Goal: Transaction & Acquisition: Book appointment/travel/reservation

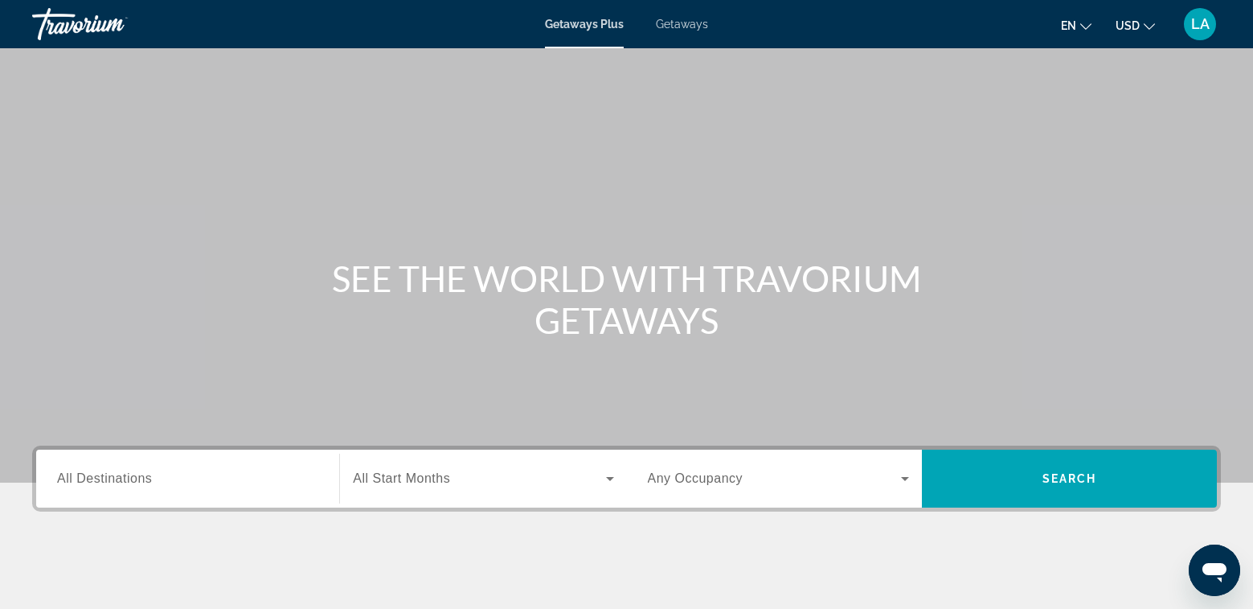
click at [987, 567] on div "Main content" at bounding box center [626, 612] width 1189 height 121
click at [152, 472] on label "Destination All Destinations" at bounding box center [104, 478] width 95 height 14
click at [153, 472] on input "Destination All Destinations" at bounding box center [187, 479] width 261 height 19
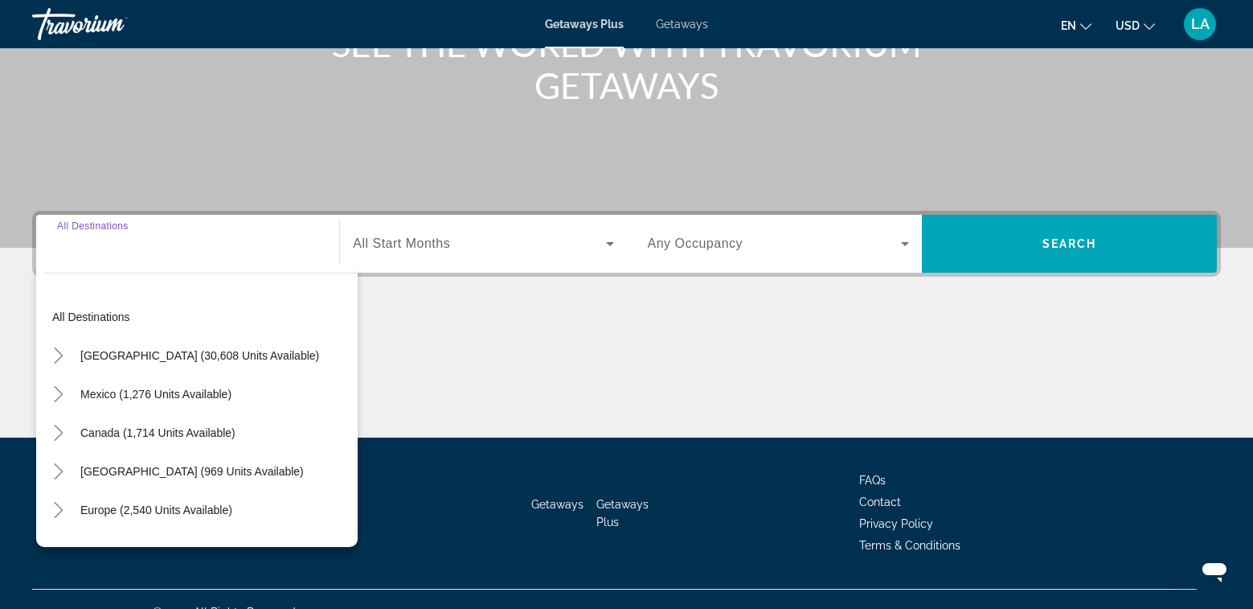
scroll to position [260, 0]
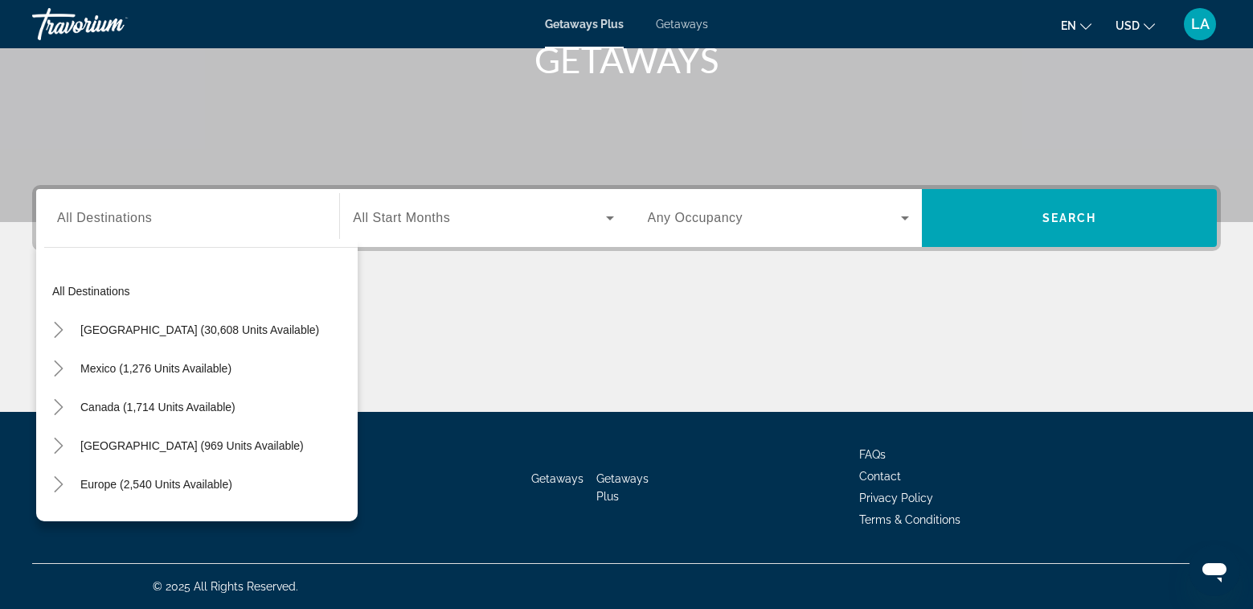
click at [1038, 318] on div "Main content" at bounding box center [626, 351] width 1189 height 121
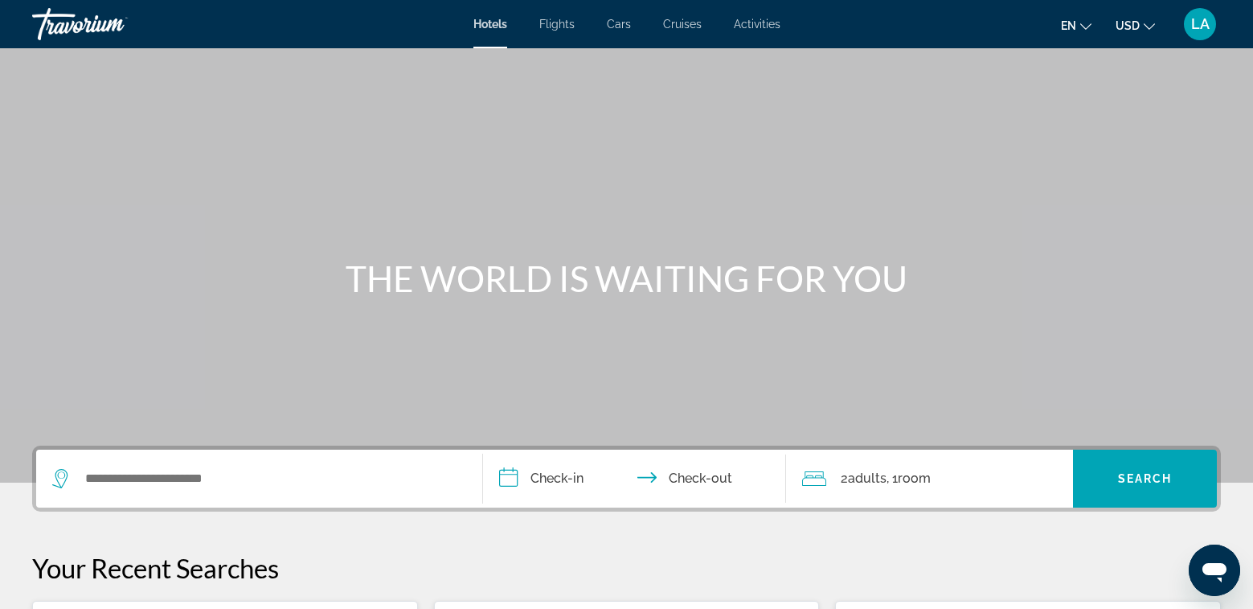
click at [686, 28] on span "Cruises" at bounding box center [682, 24] width 39 height 13
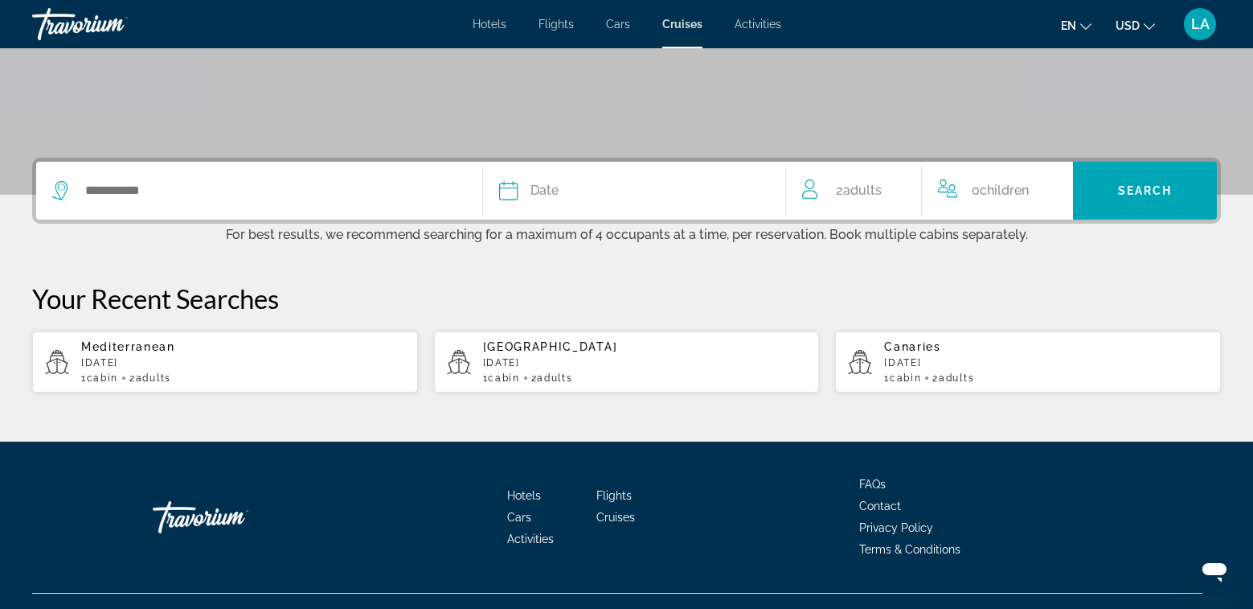
scroll to position [318, 0]
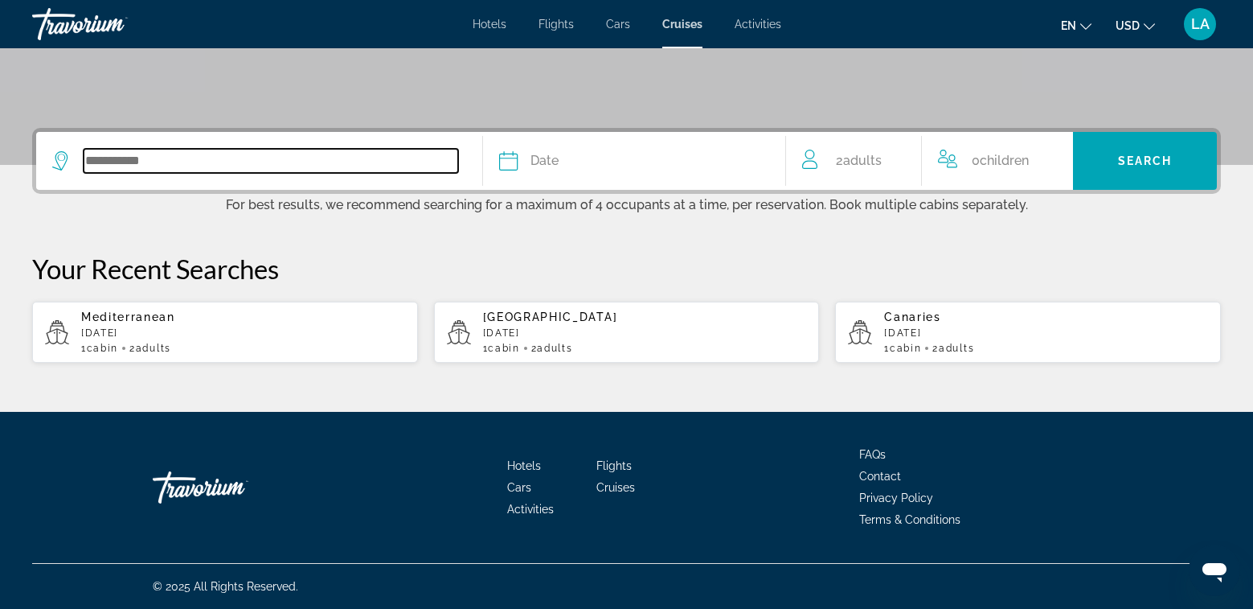
click at [115, 165] on input "Search widget" at bounding box center [271, 161] width 375 height 24
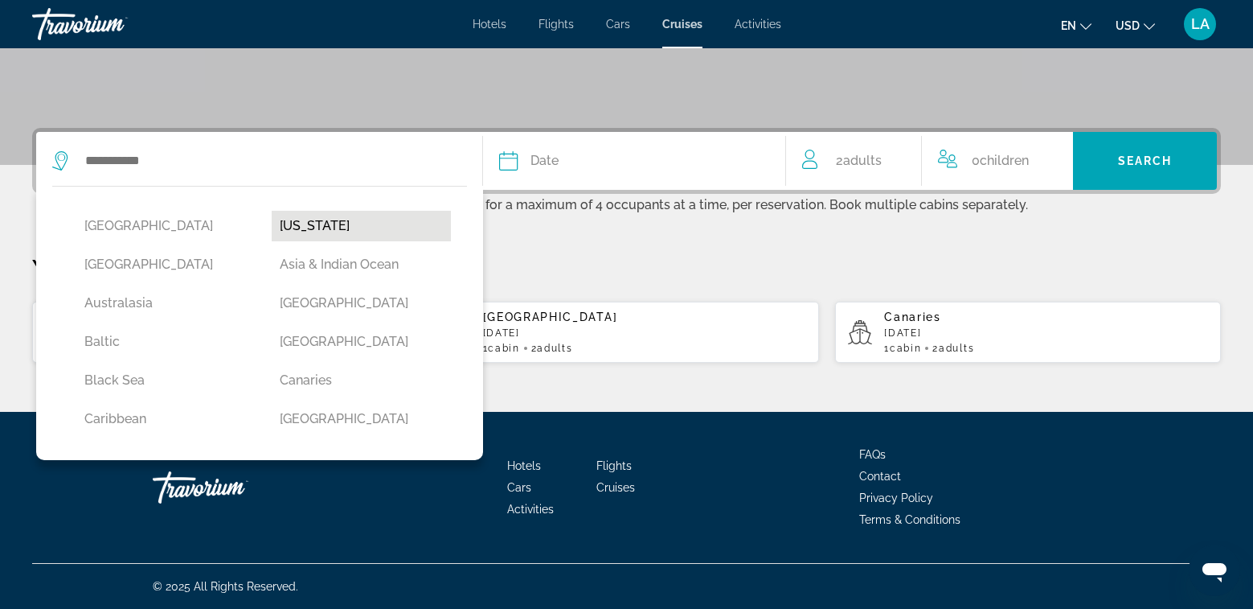
click at [301, 226] on button "[US_STATE]" at bounding box center [361, 226] width 179 height 31
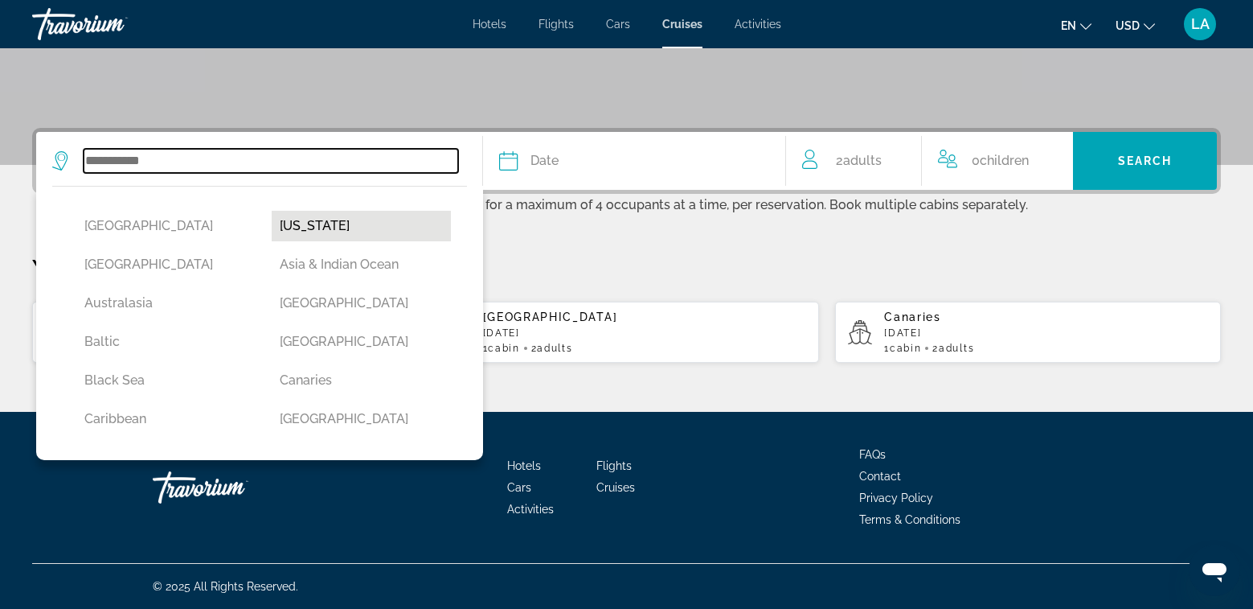
type input "******"
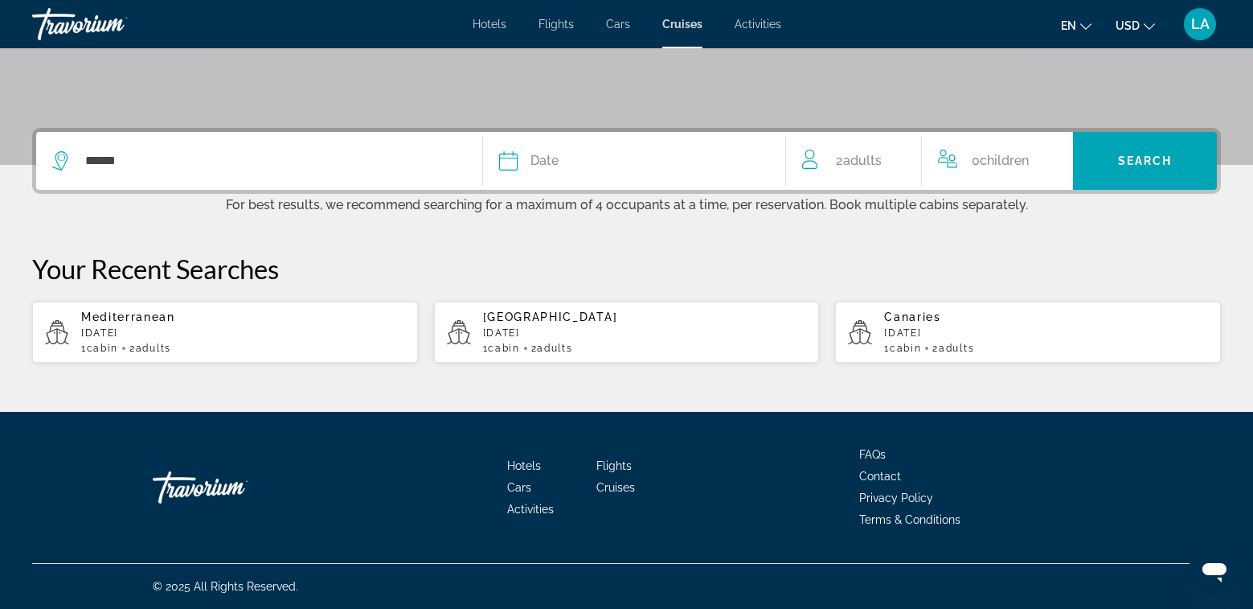
click at [547, 169] on span "Date" at bounding box center [545, 161] width 28 height 23
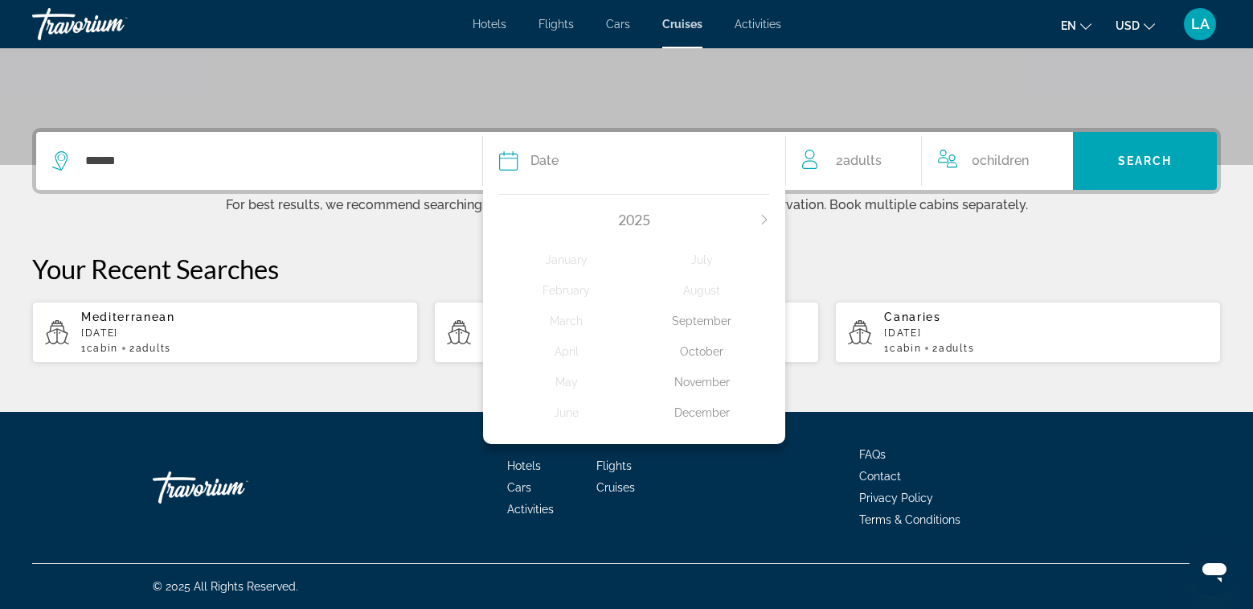
click at [765, 221] on icon "Next month" at bounding box center [764, 220] width 5 height 10
click at [711, 351] on div "October" at bounding box center [701, 351] width 135 height 29
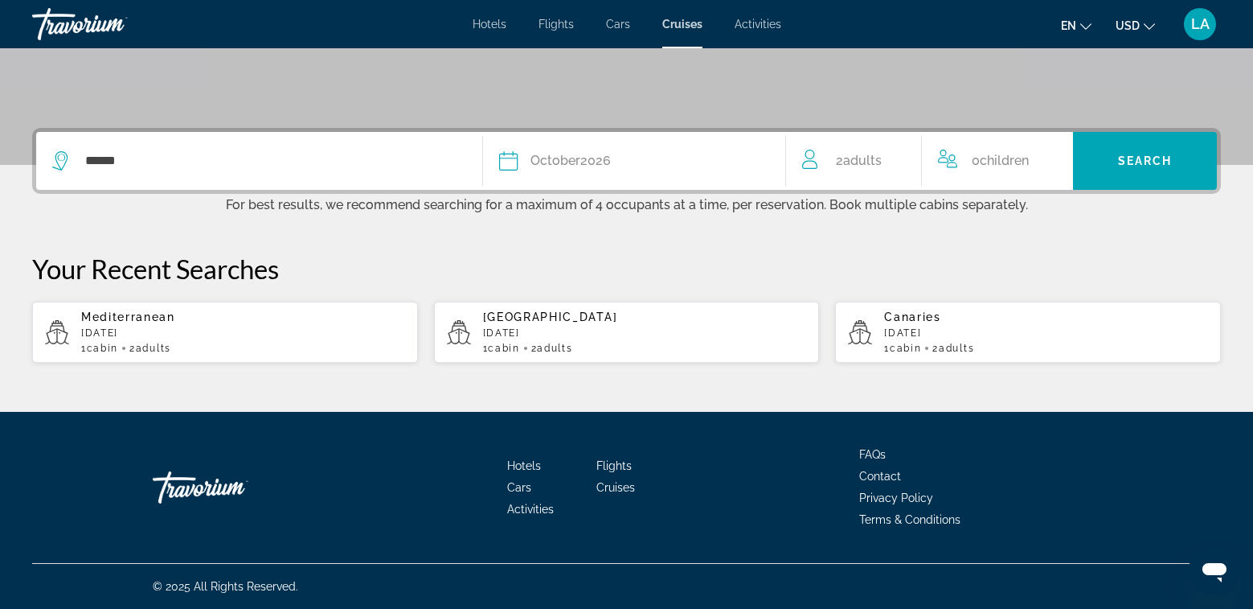
click at [851, 164] on span "Adults" at bounding box center [862, 160] width 39 height 15
click at [896, 158] on icon "Increment adults" at bounding box center [899, 157] width 14 height 14
click at [1057, 248] on div "****** Date [DATE] [DATE] February March April May June July August September O…" at bounding box center [626, 246] width 1253 height 236
click at [1131, 159] on span "Search" at bounding box center [1145, 160] width 55 height 13
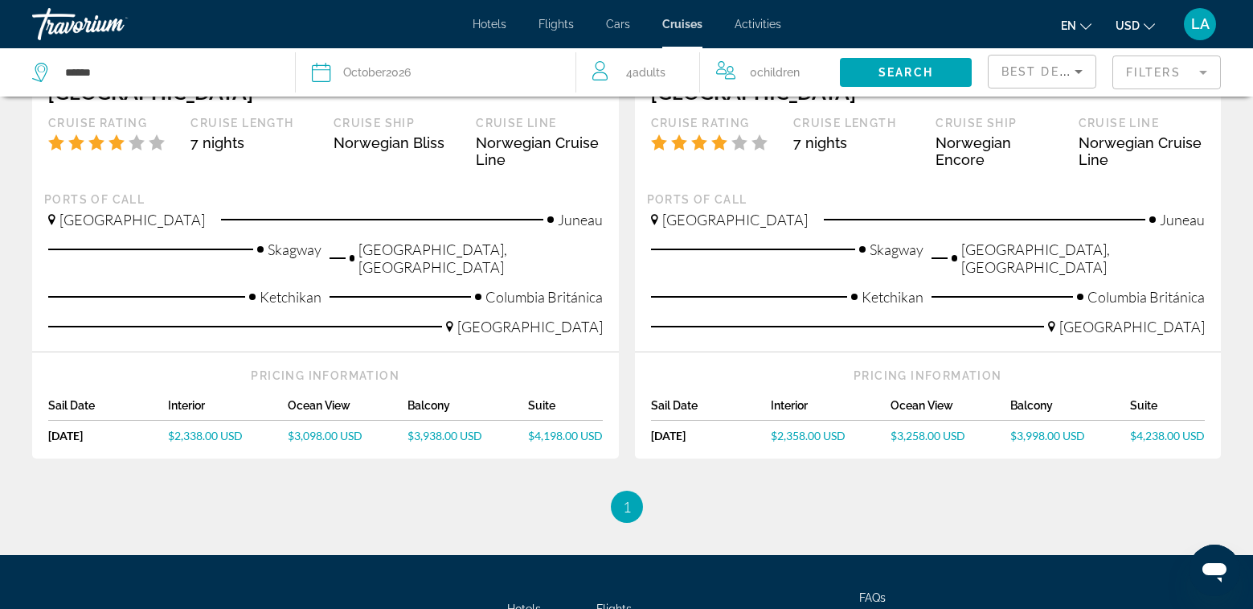
scroll to position [509, 0]
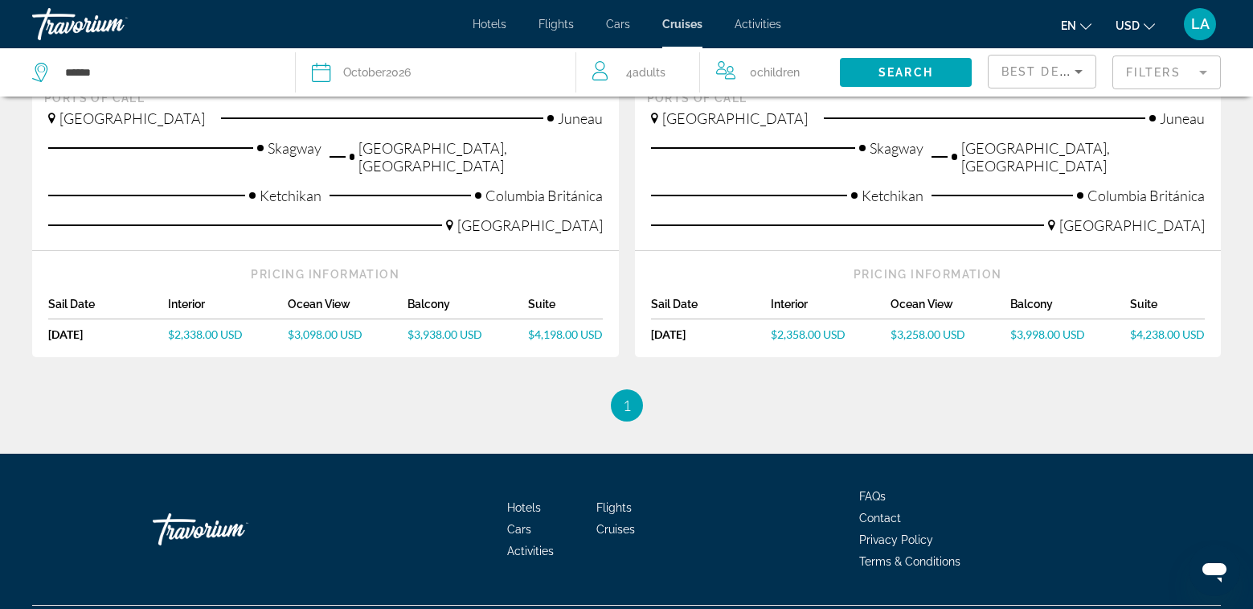
click at [204, 327] on span "$2,338.00 USD" at bounding box center [205, 334] width 75 height 14
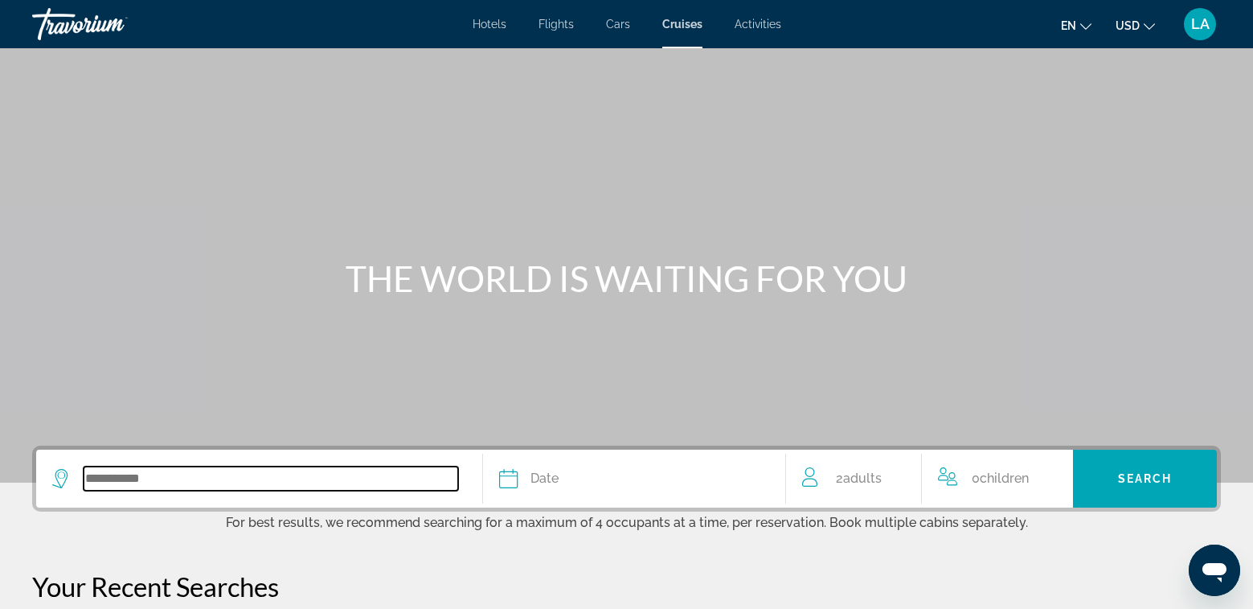
click at [330, 477] on input "Search widget" at bounding box center [271, 478] width 375 height 24
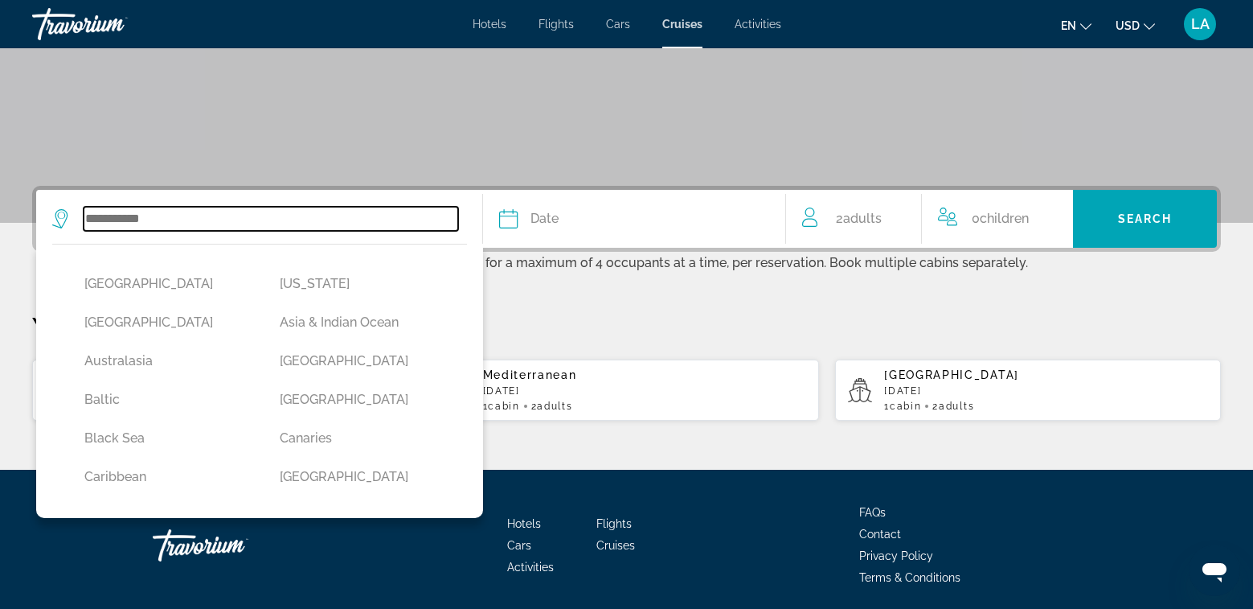
scroll to position [318, 0]
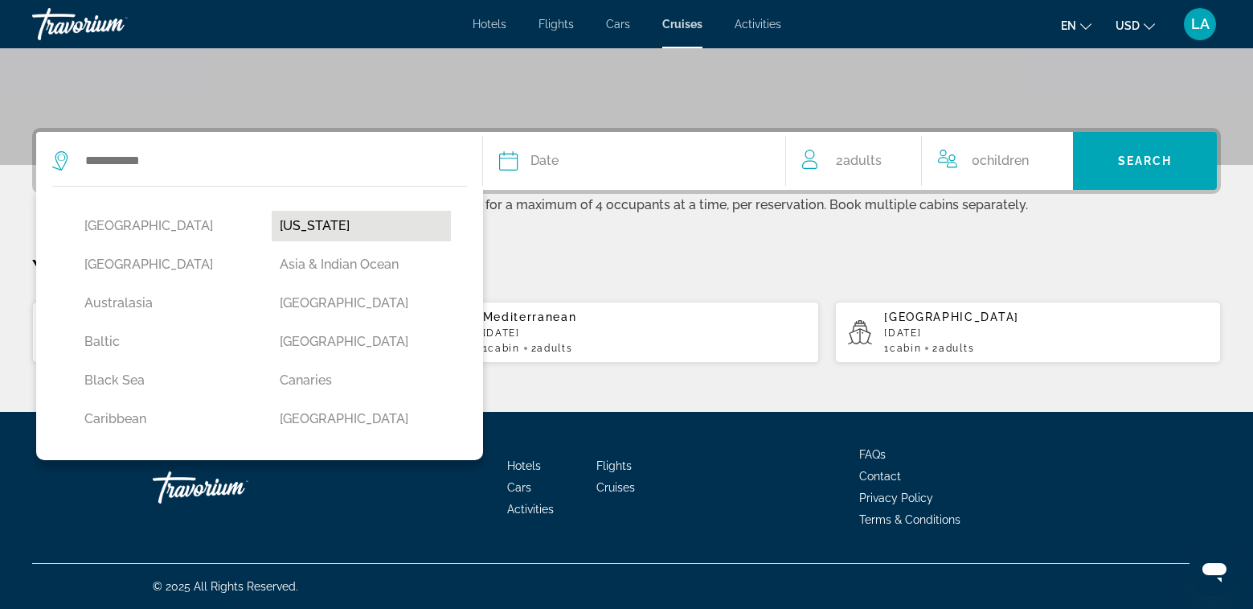
click at [306, 227] on button "[US_STATE]" at bounding box center [361, 226] width 179 height 31
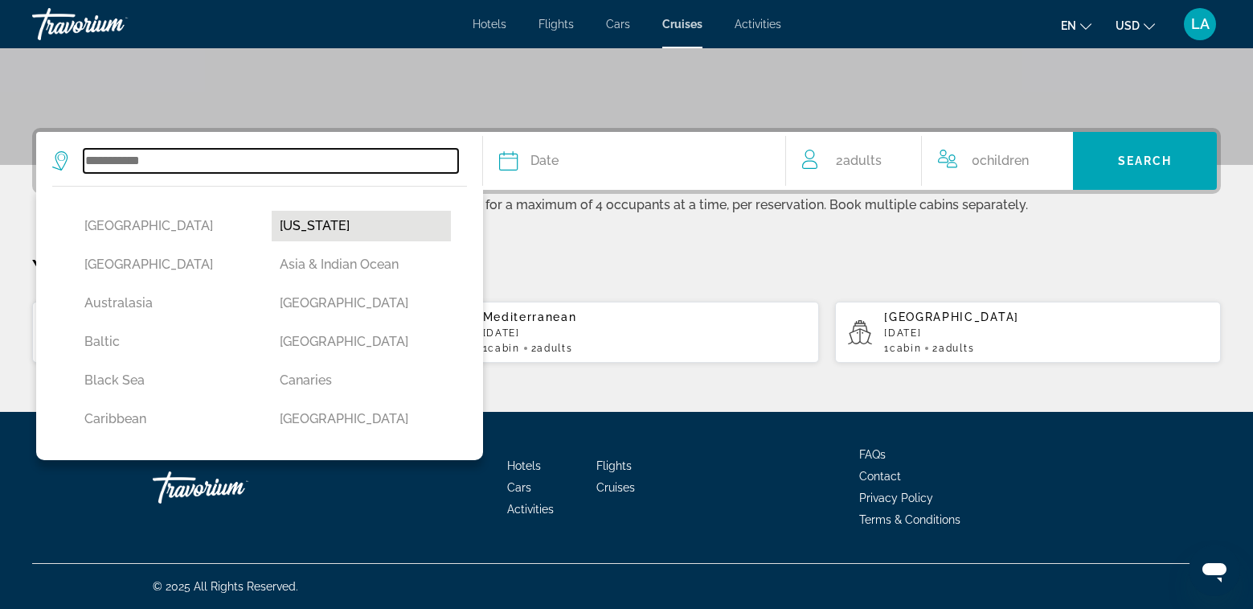
type input "******"
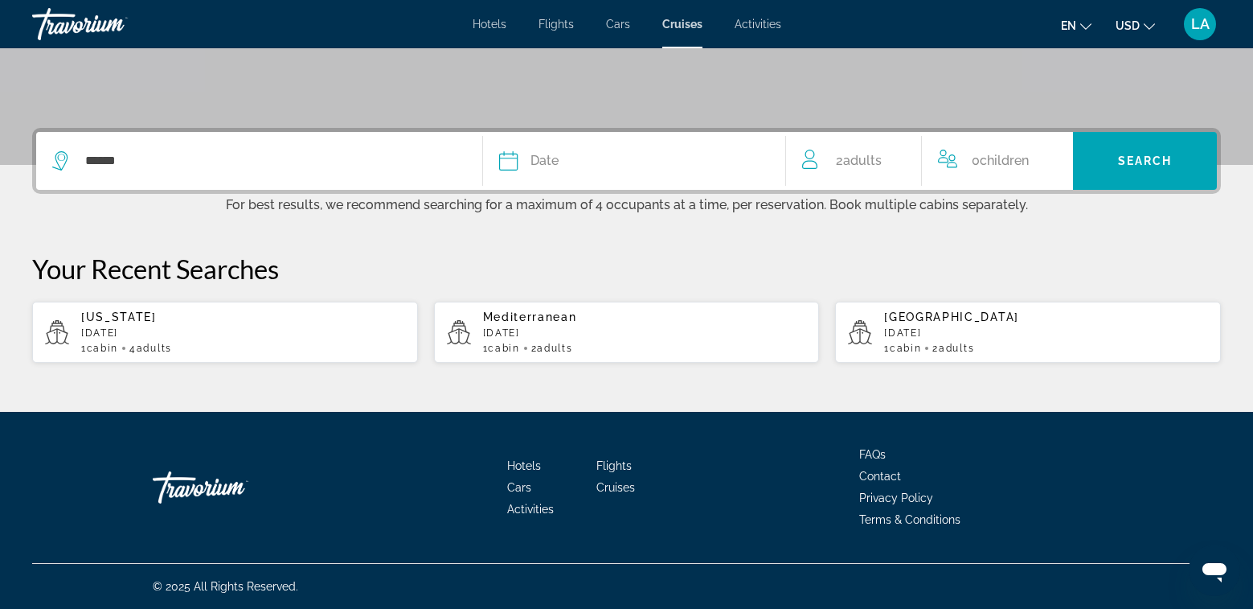
click at [561, 156] on div "Date" at bounding box center [634, 161] width 270 height 23
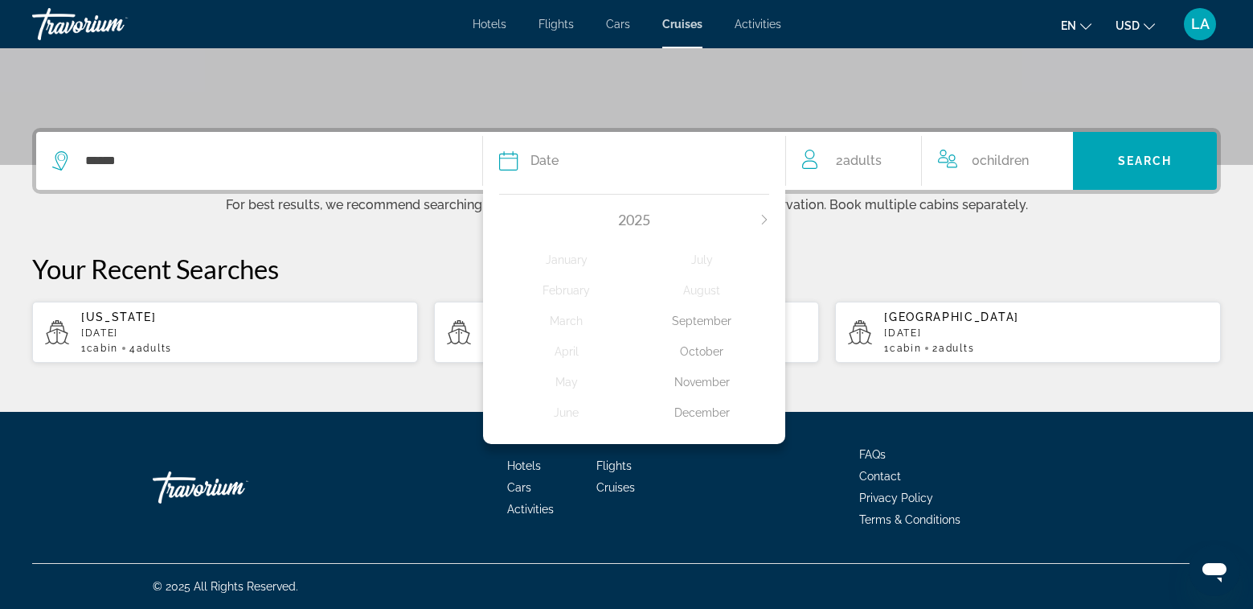
click at [766, 223] on icon "Next month" at bounding box center [765, 220] width 10 height 10
click at [717, 350] on div "October" at bounding box center [701, 351] width 135 height 29
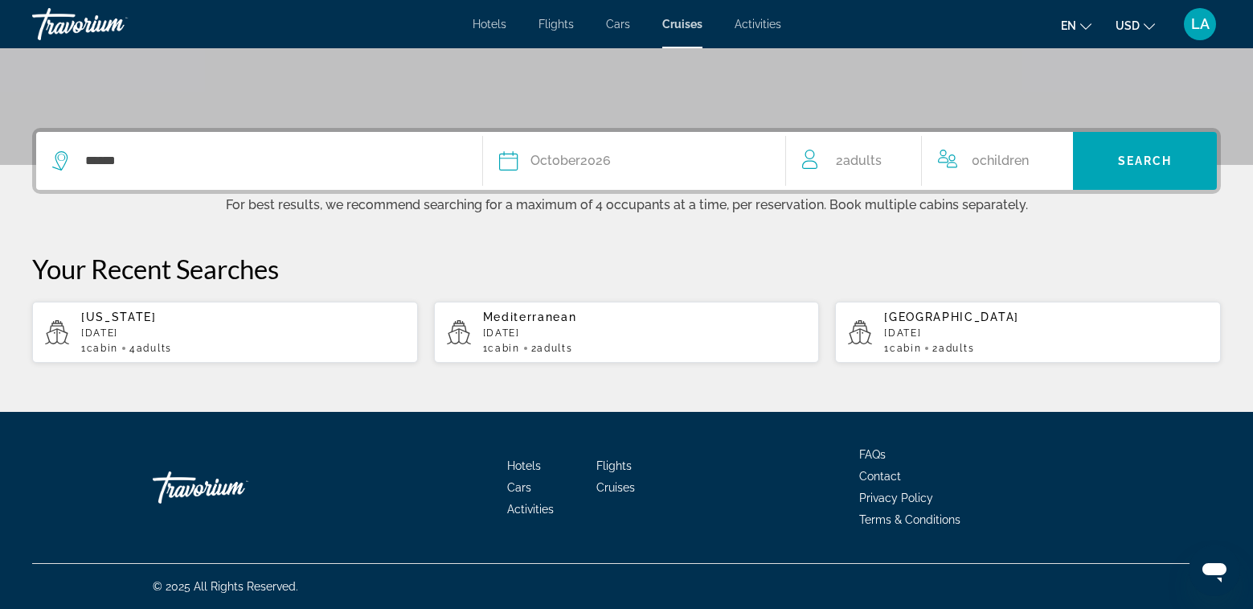
click at [847, 163] on span "Adults" at bounding box center [862, 160] width 39 height 15
click at [896, 158] on div "2 Adult Adults" at bounding box center [862, 161] width 120 height 28
click at [896, 158] on icon "Increment adults" at bounding box center [899, 157] width 14 height 19
click at [900, 157] on icon "Increment adults" at bounding box center [899, 157] width 14 height 14
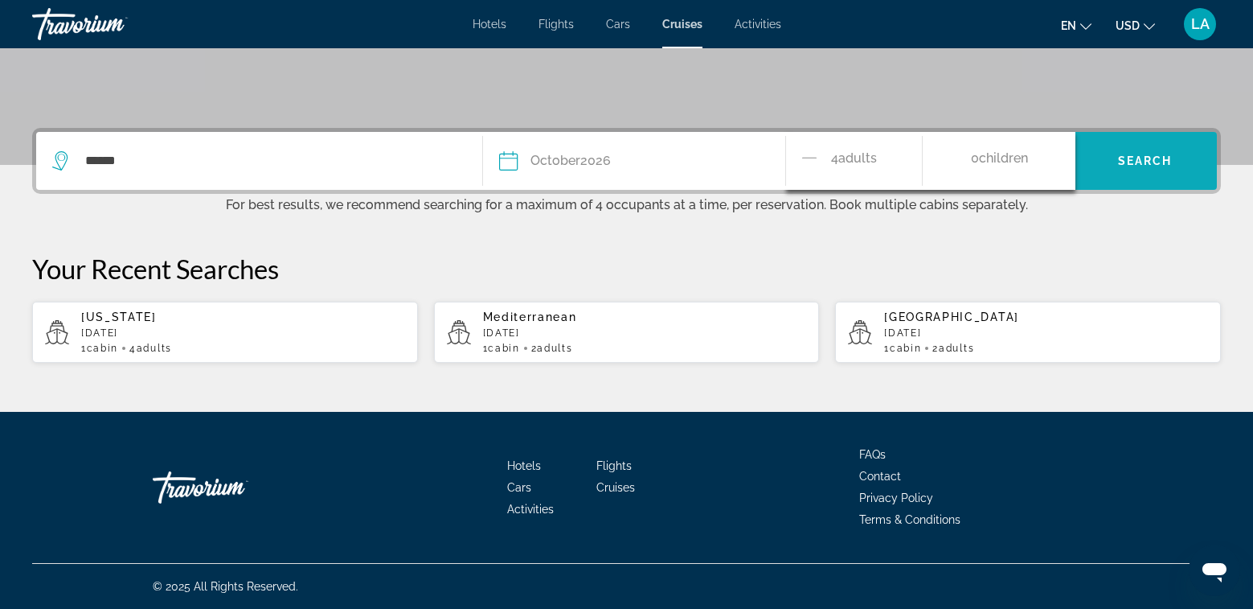
click at [1142, 160] on span "Search" at bounding box center [1145, 160] width 55 height 13
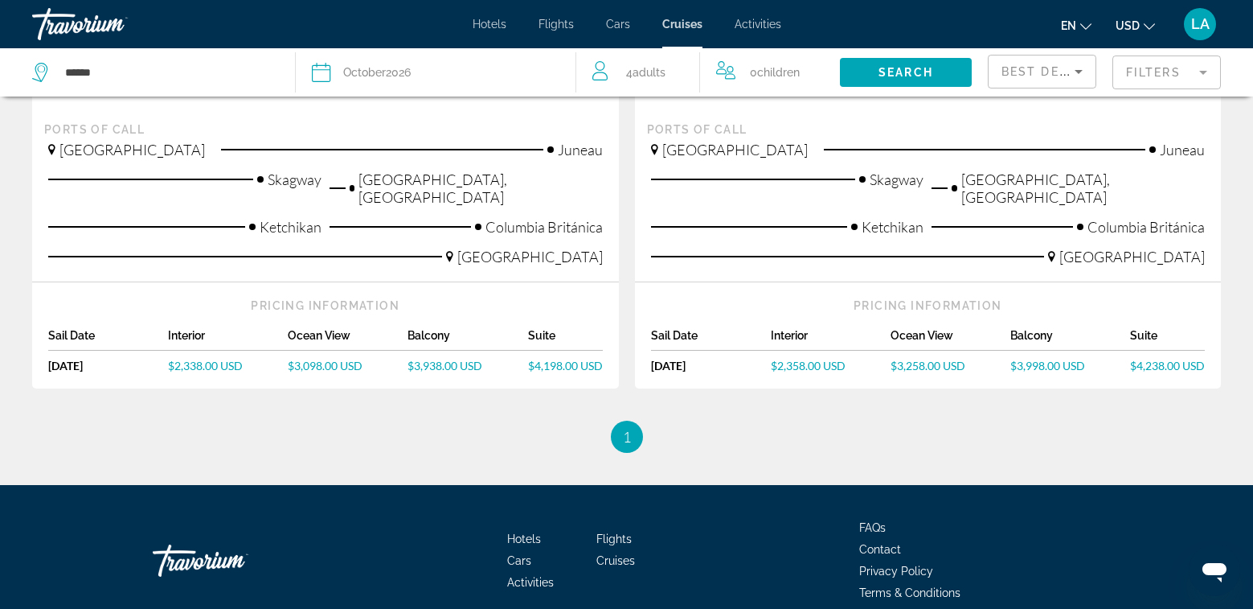
scroll to position [482, 0]
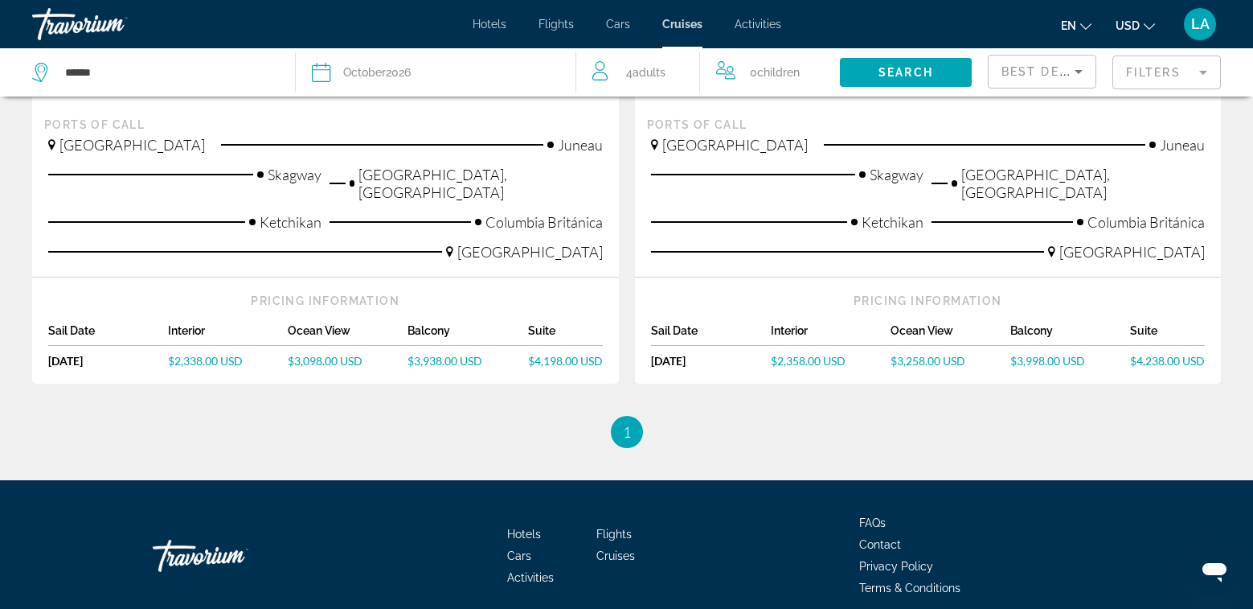
click at [206, 354] on span "$2,338.00 USD" at bounding box center [205, 361] width 75 height 14
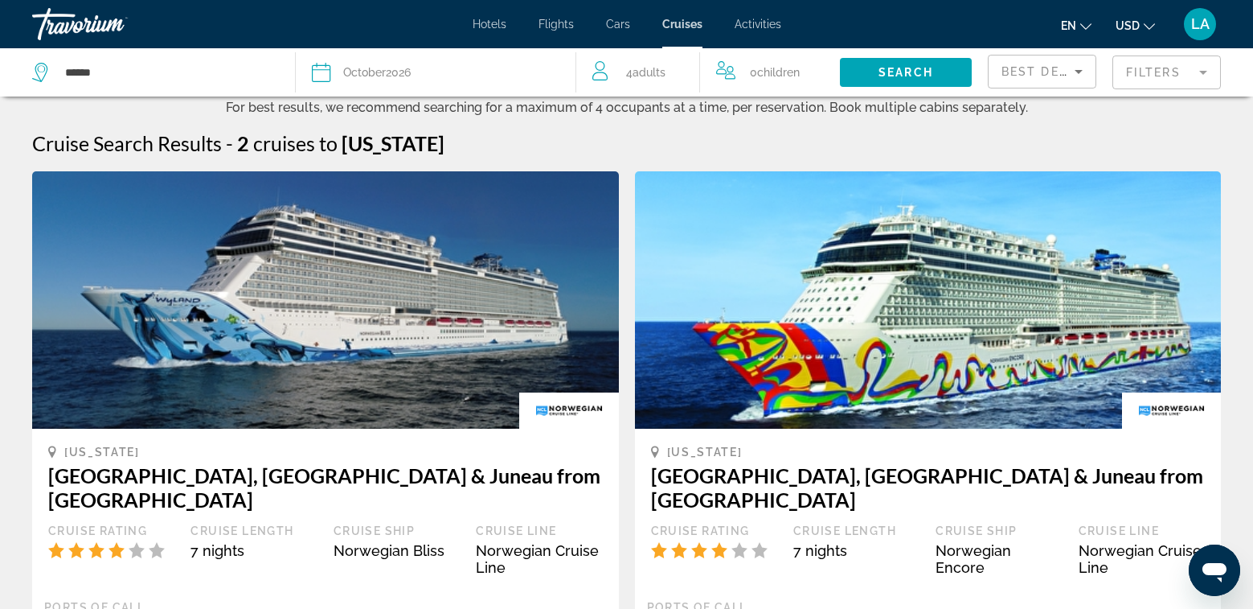
click at [643, 76] on span "Adults" at bounding box center [649, 72] width 33 height 13
click at [601, 67] on icon "Decrement adults" at bounding box center [600, 68] width 14 height 19
click at [600, 68] on icon "Decrement adults" at bounding box center [600, 68] width 14 height 19
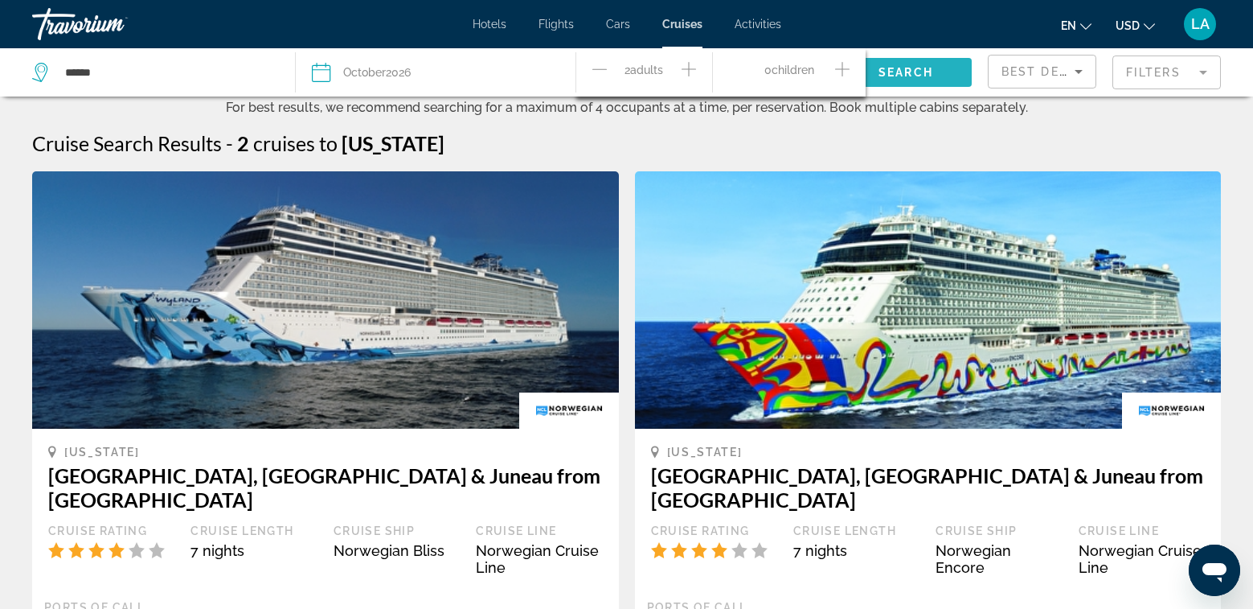
click at [925, 68] on span "Search" at bounding box center [906, 72] width 55 height 13
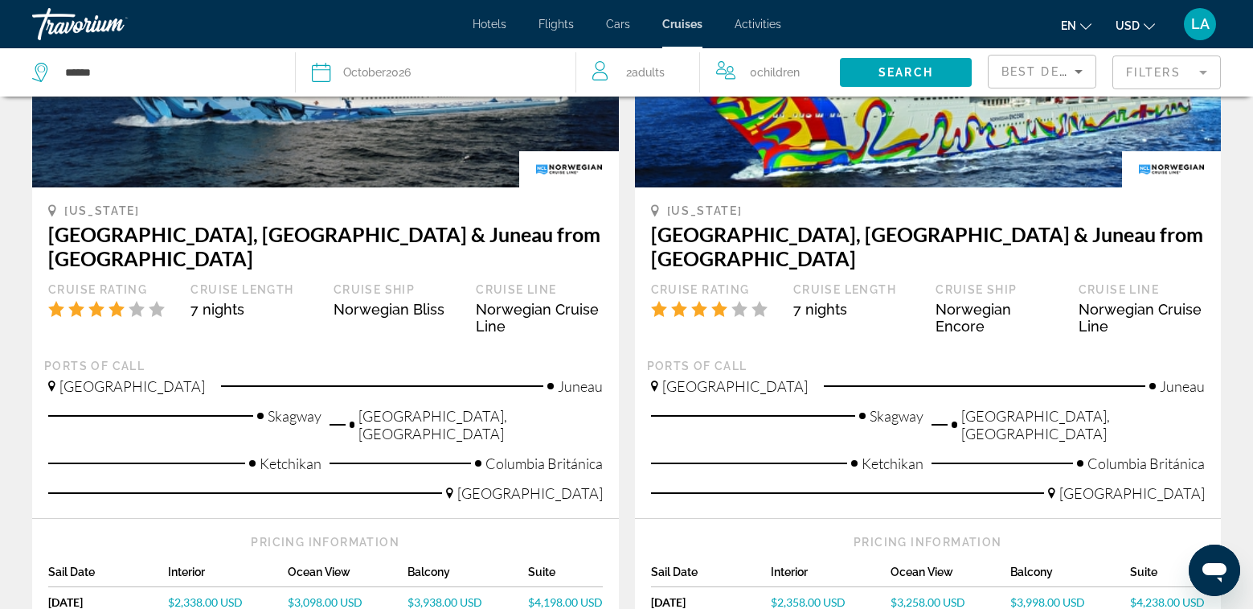
scroll to position [402, 0]
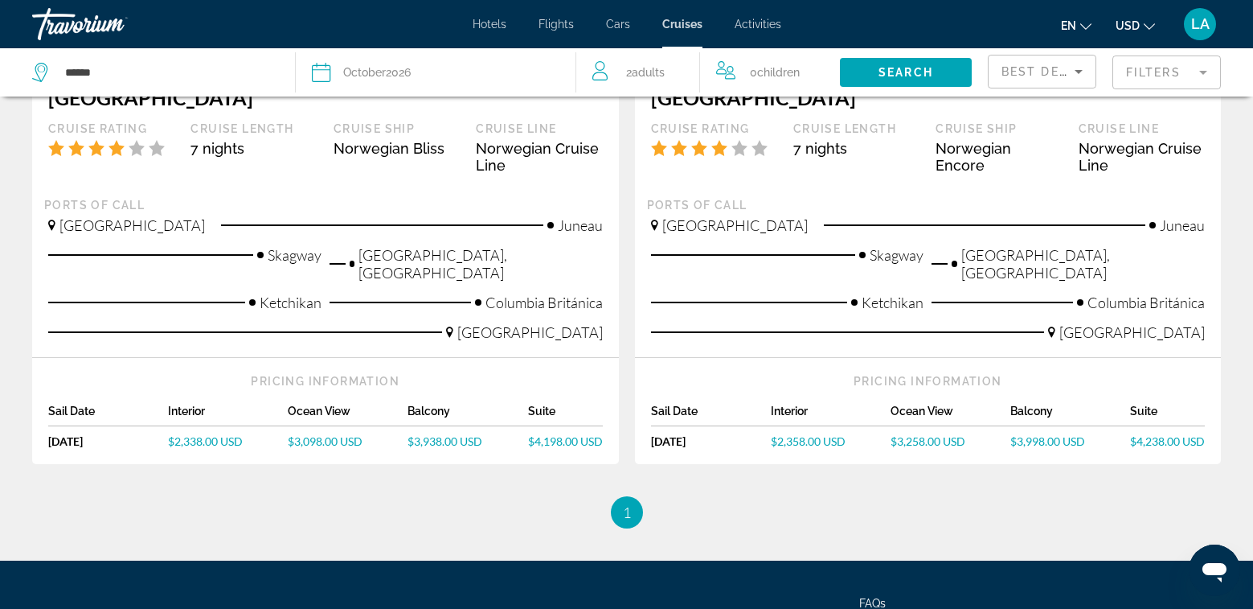
click at [653, 79] on span "2 Adult Adults" at bounding box center [645, 72] width 39 height 23
click at [653, 79] on span "2 Adult Adults" at bounding box center [644, 73] width 39 height 28
click at [929, 76] on span "Search" at bounding box center [906, 72] width 55 height 13
